Goal: Task Accomplishment & Management: Use online tool/utility

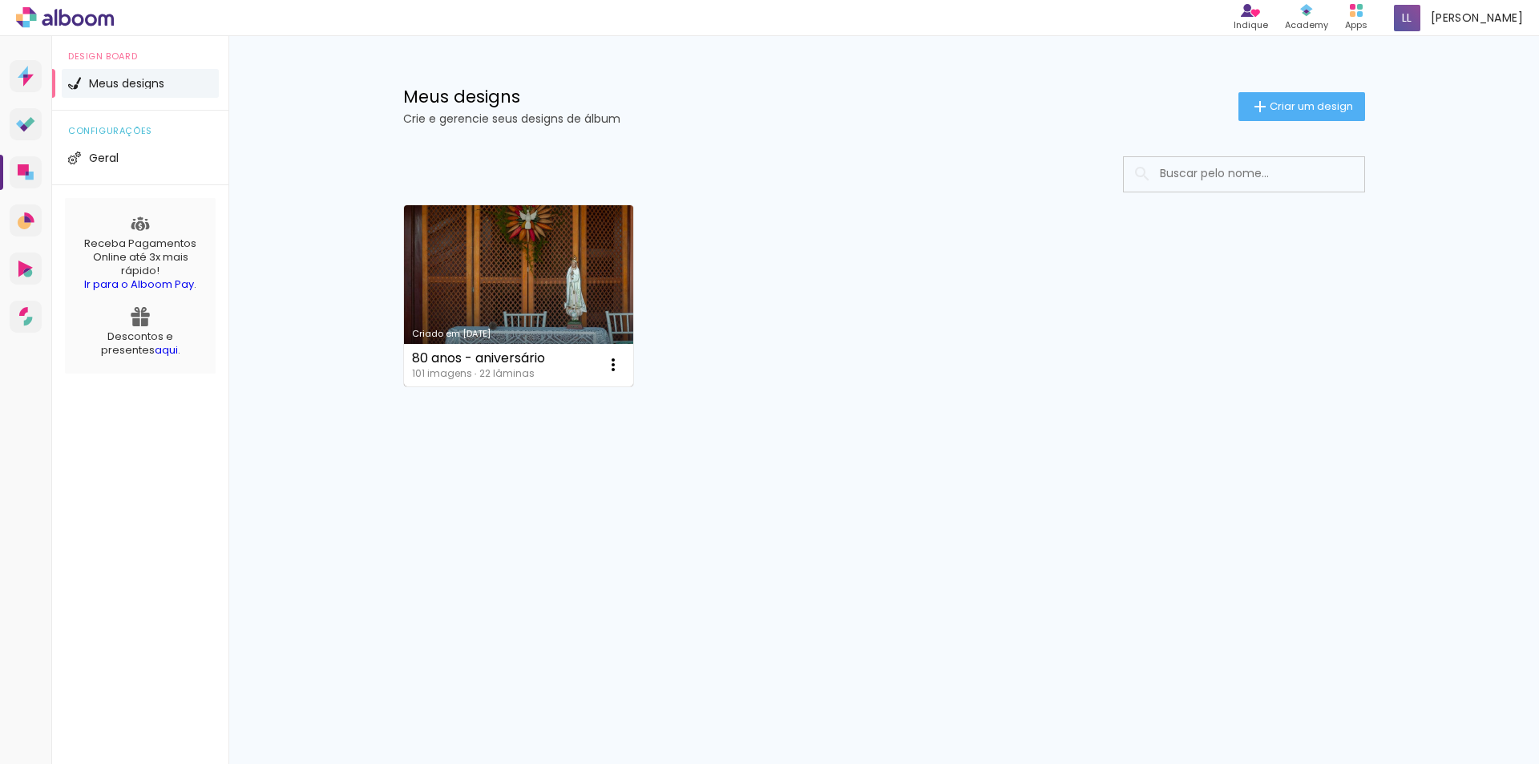
click at [509, 344] on div "80 anos - aniversário 101 imagens ∙ 22 lâminas Abrir Fazer uma cópia Excluir" at bounding box center [519, 365] width 230 height 42
click at [595, 303] on link "Criado em [DATE]" at bounding box center [519, 295] width 230 height 181
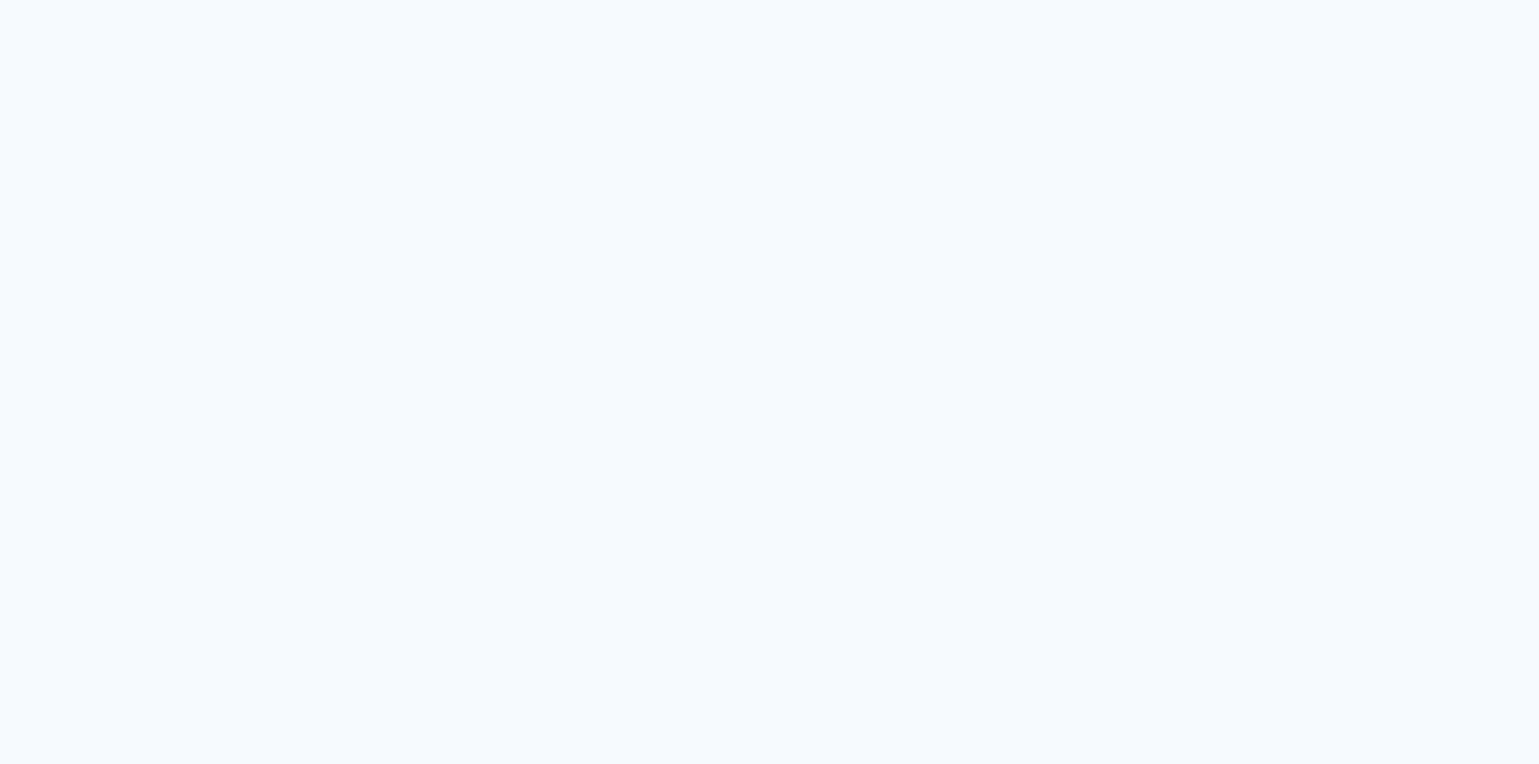
click at [500, 287] on quentale-app at bounding box center [769, 382] width 1539 height 764
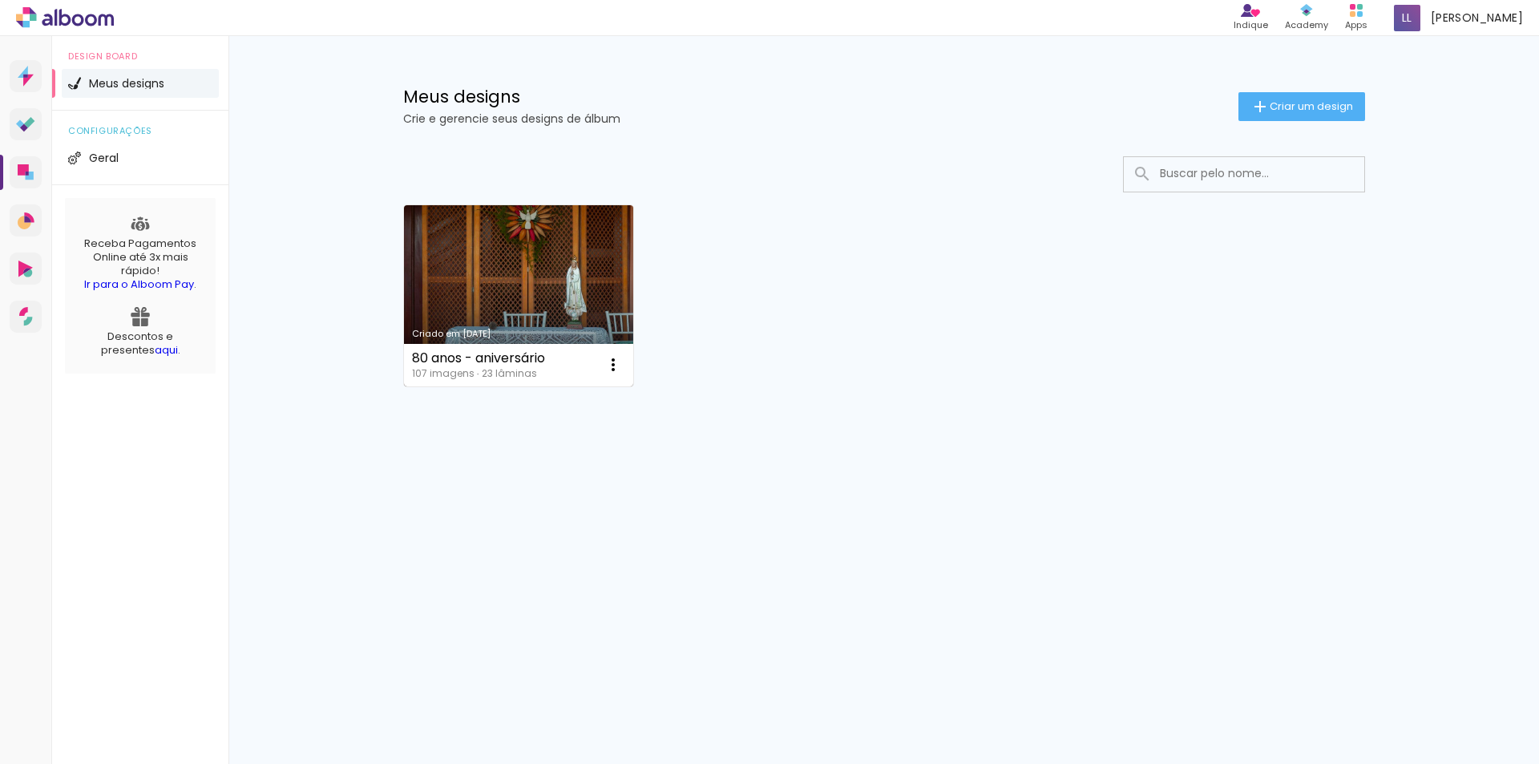
click at [531, 313] on link "Criado em [DATE]" at bounding box center [519, 295] width 230 height 181
